Goal: Find specific page/section: Find specific page/section

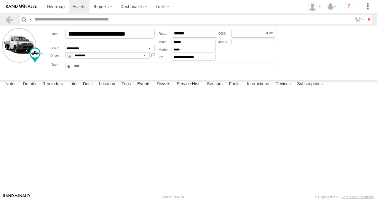
scroll to position [1157, 0]
click at [48, 5] on span at bounding box center [56, 7] width 18 height 6
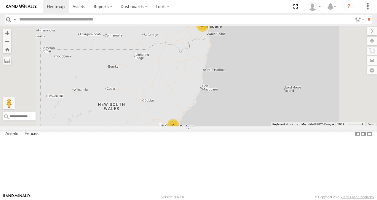
scroll to position [116, 0]
click at [0, 0] on link at bounding box center [0, 0] width 0 height 0
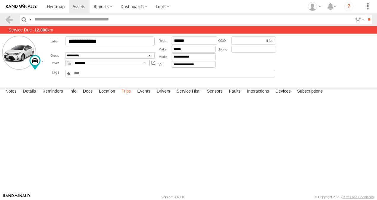
click at [126, 96] on label "Trips" at bounding box center [126, 92] width 15 height 8
